Goal: Find specific fact: Find specific fact

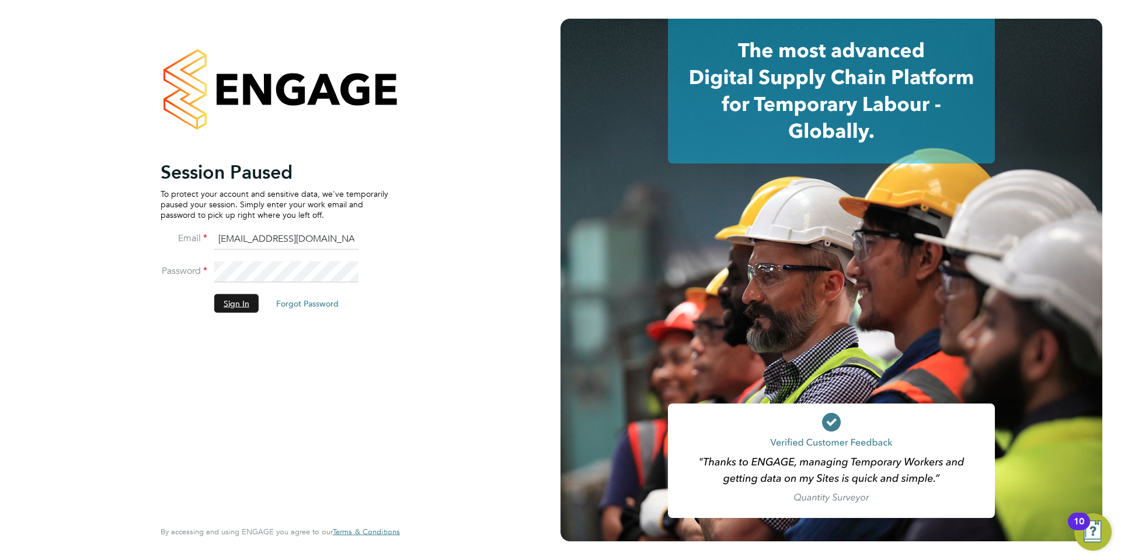
click at [242, 301] on button "Sign In" at bounding box center [236, 303] width 44 height 19
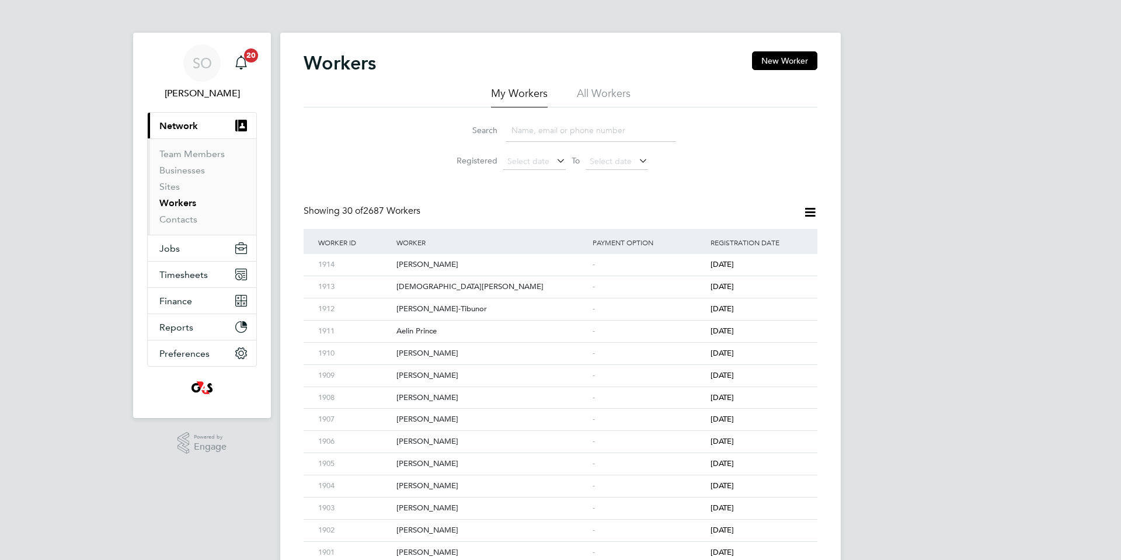
click at [604, 89] on li "All Workers" at bounding box center [604, 96] width 54 height 21
click at [572, 131] on input at bounding box center [591, 130] width 170 height 23
paste input "Vaishnavi Thutupally"
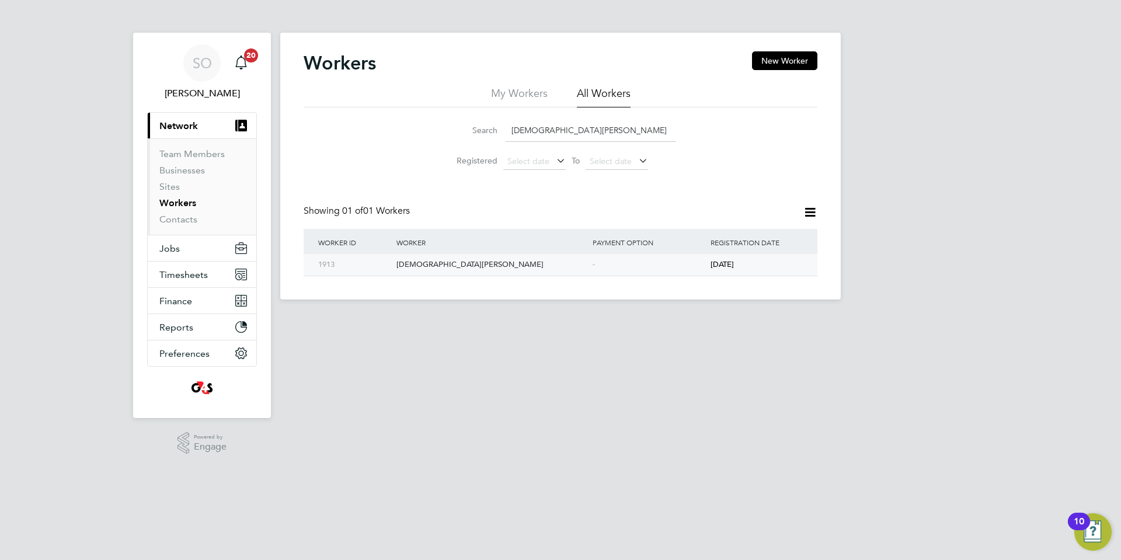
type input "Vaishnavi Thutupally"
click at [542, 262] on div "Vaishnavi Thutupally" at bounding box center [491, 265] width 196 height 22
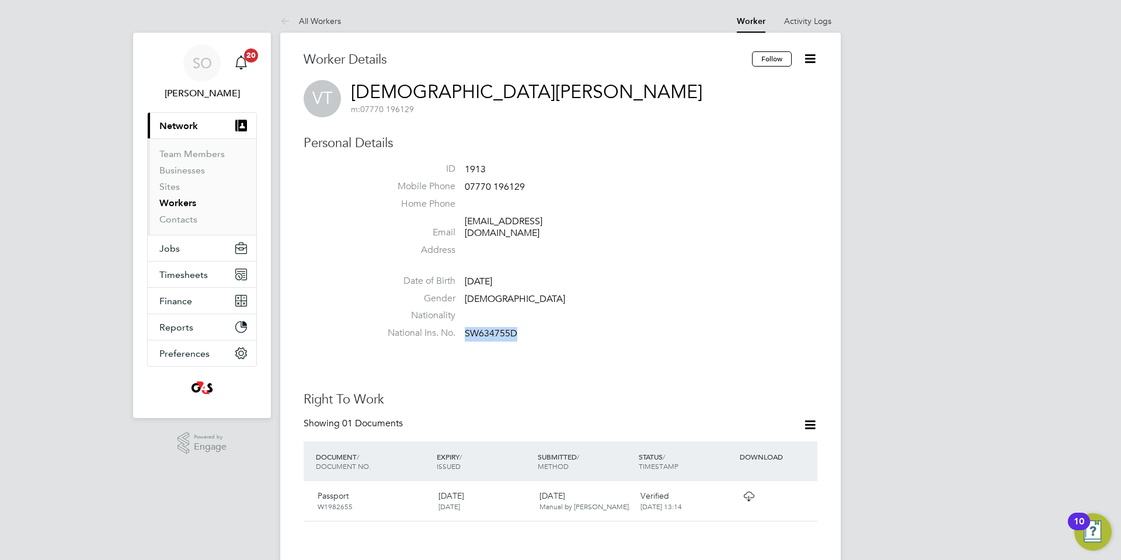
drag, startPoint x: 466, startPoint y: 322, endPoint x: 521, endPoint y: 323, distance: 55.5
click at [521, 327] on li "National Ins. No. SW634755D" at bounding box center [596, 336] width 444 height 18
copy span "SW634755D"
